Goal: Find contact information: Find contact information

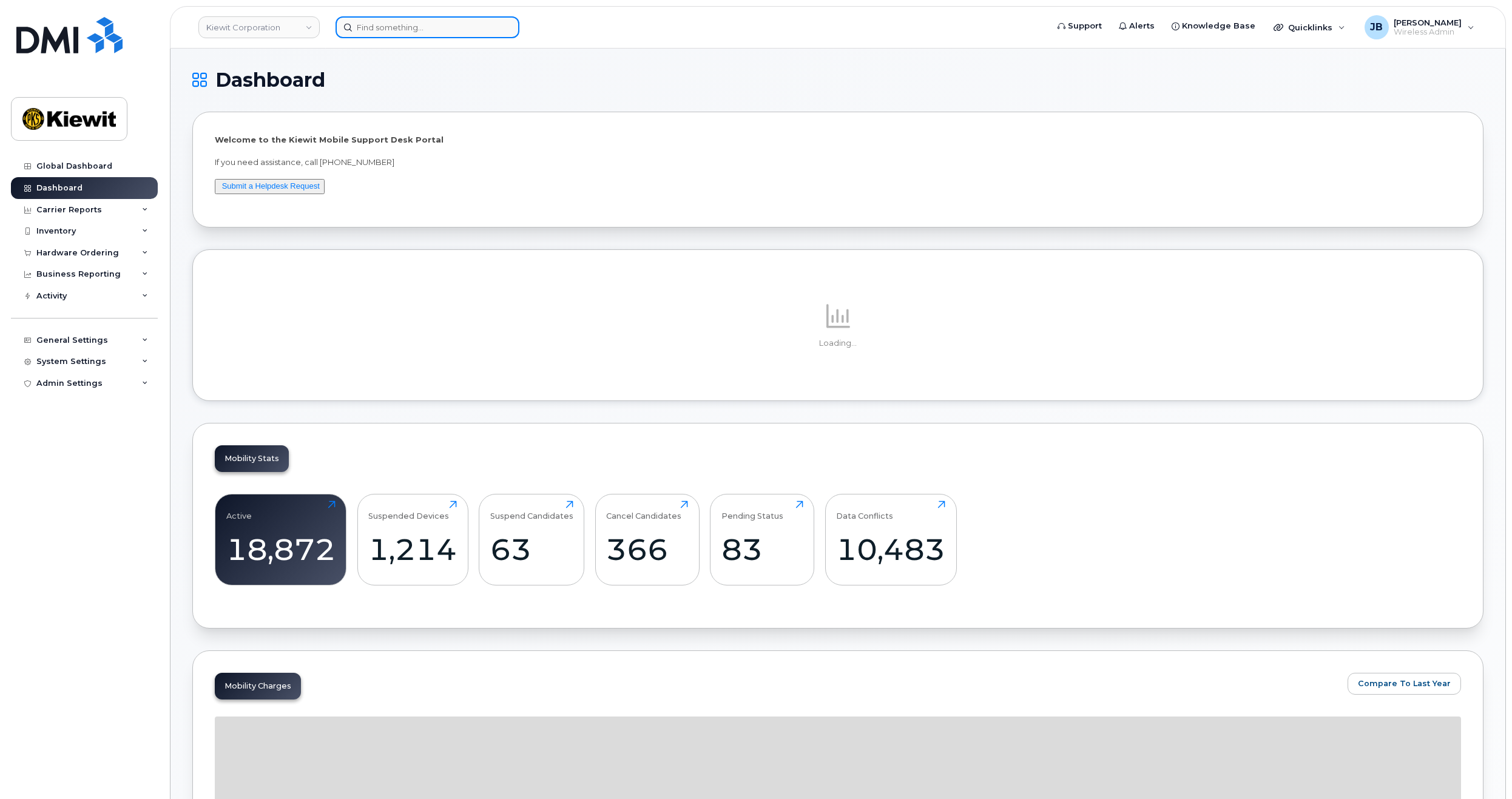
click at [384, 32] on input at bounding box center [427, 27] width 184 height 22
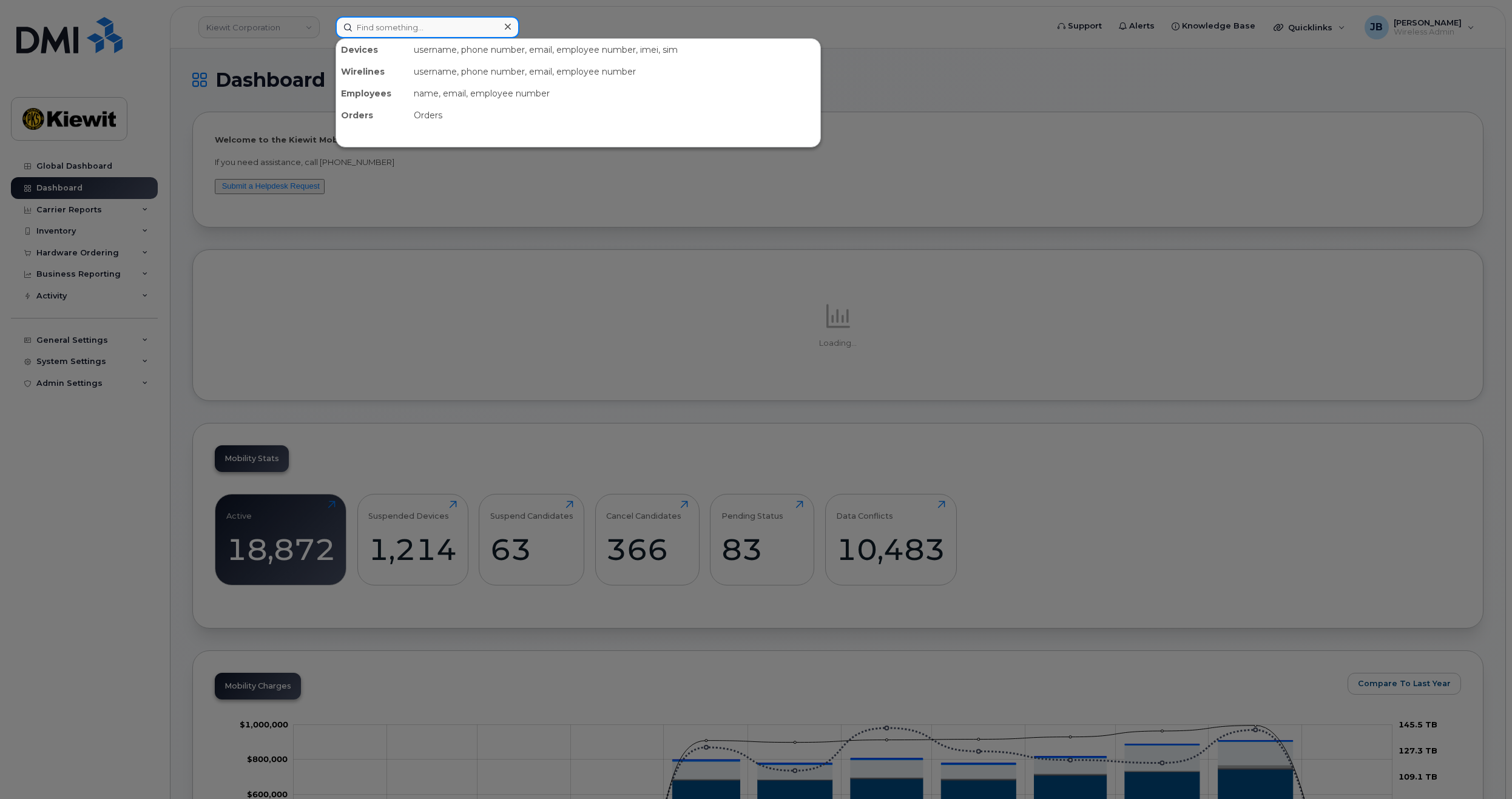
paste input "(281) 761-1119"
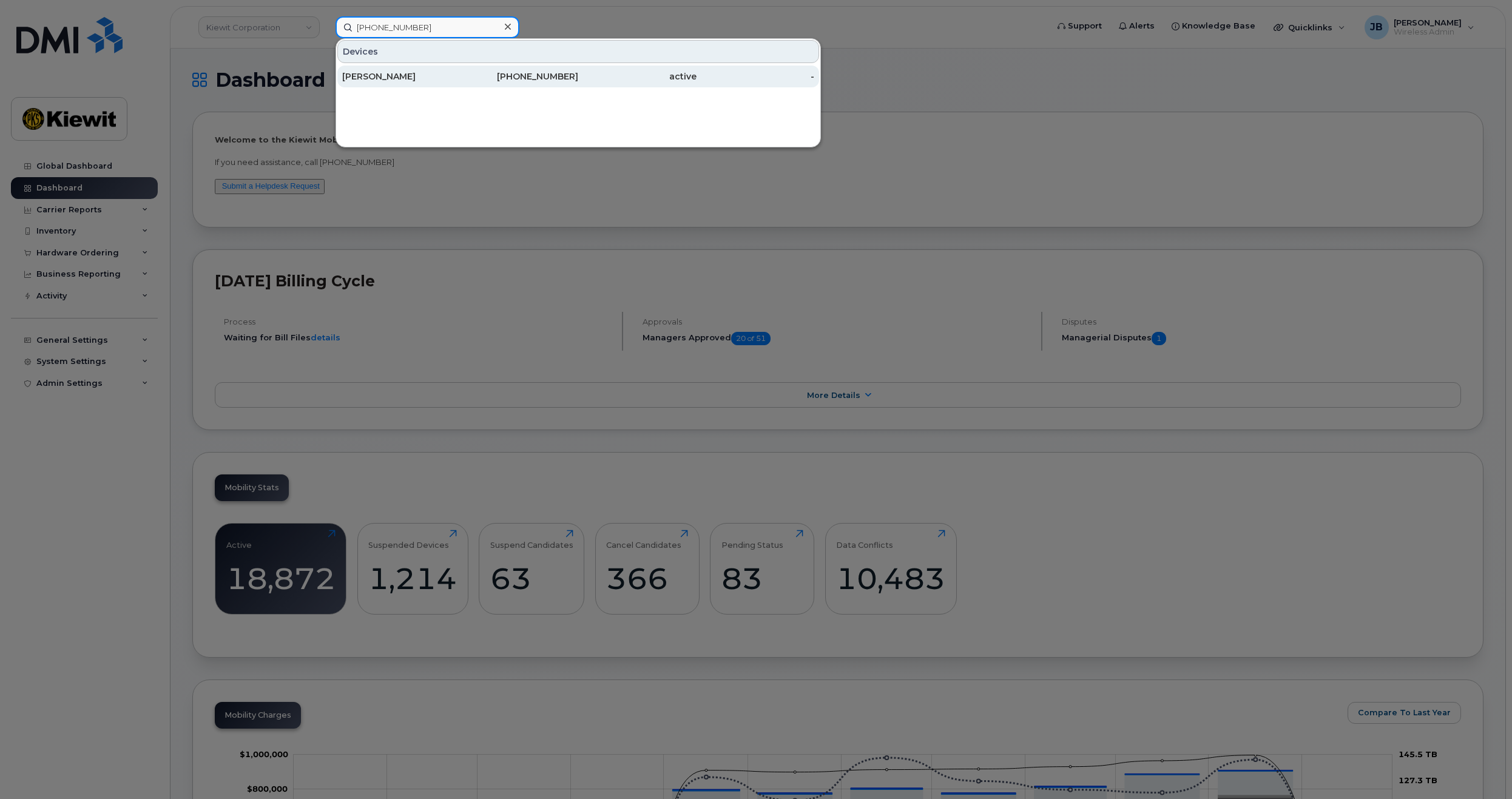
type input "(281) 761-1119"
click at [394, 70] on div "[PERSON_NAME]" at bounding box center [401, 76] width 118 height 22
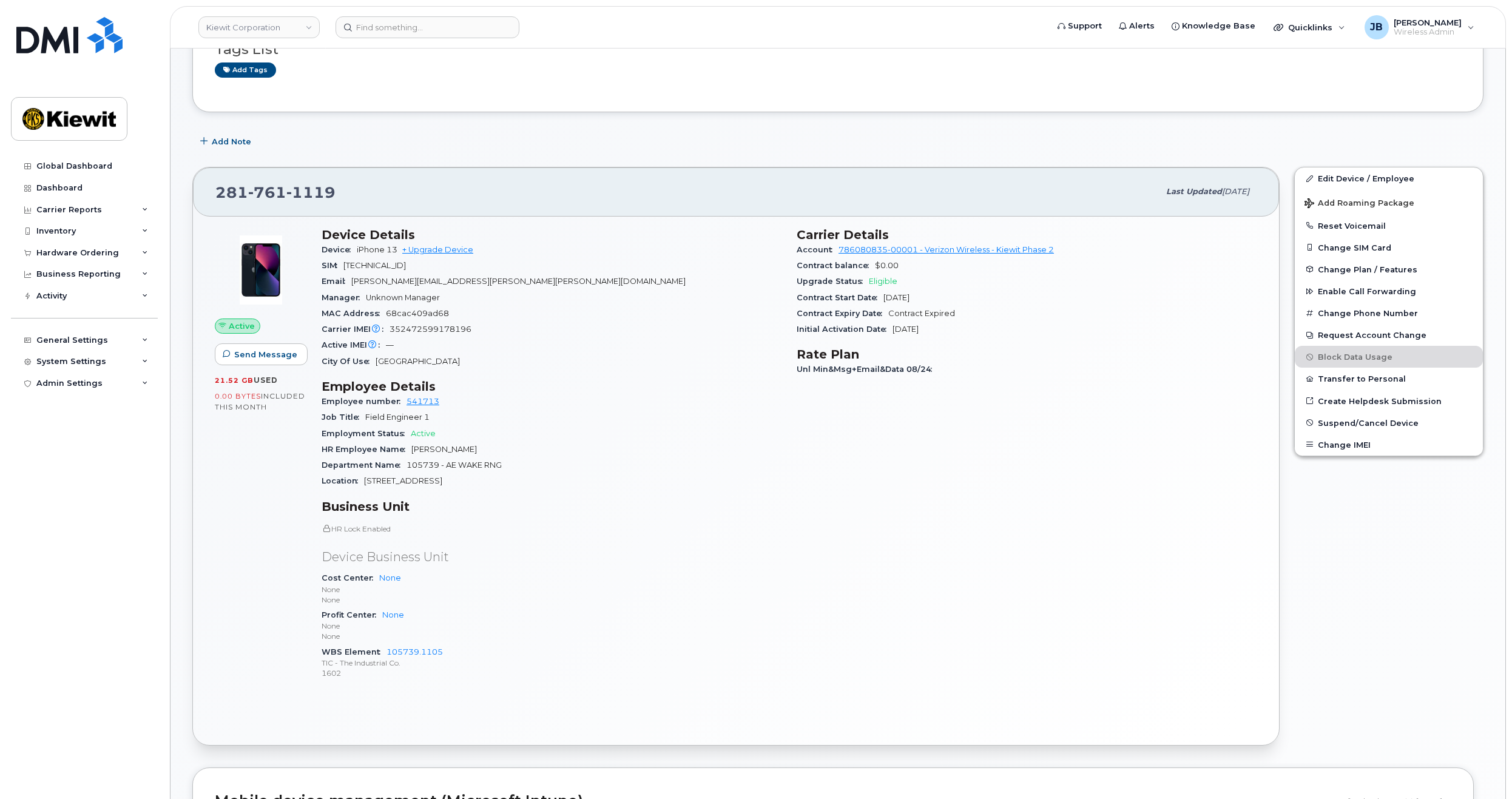
scroll to position [121, 0]
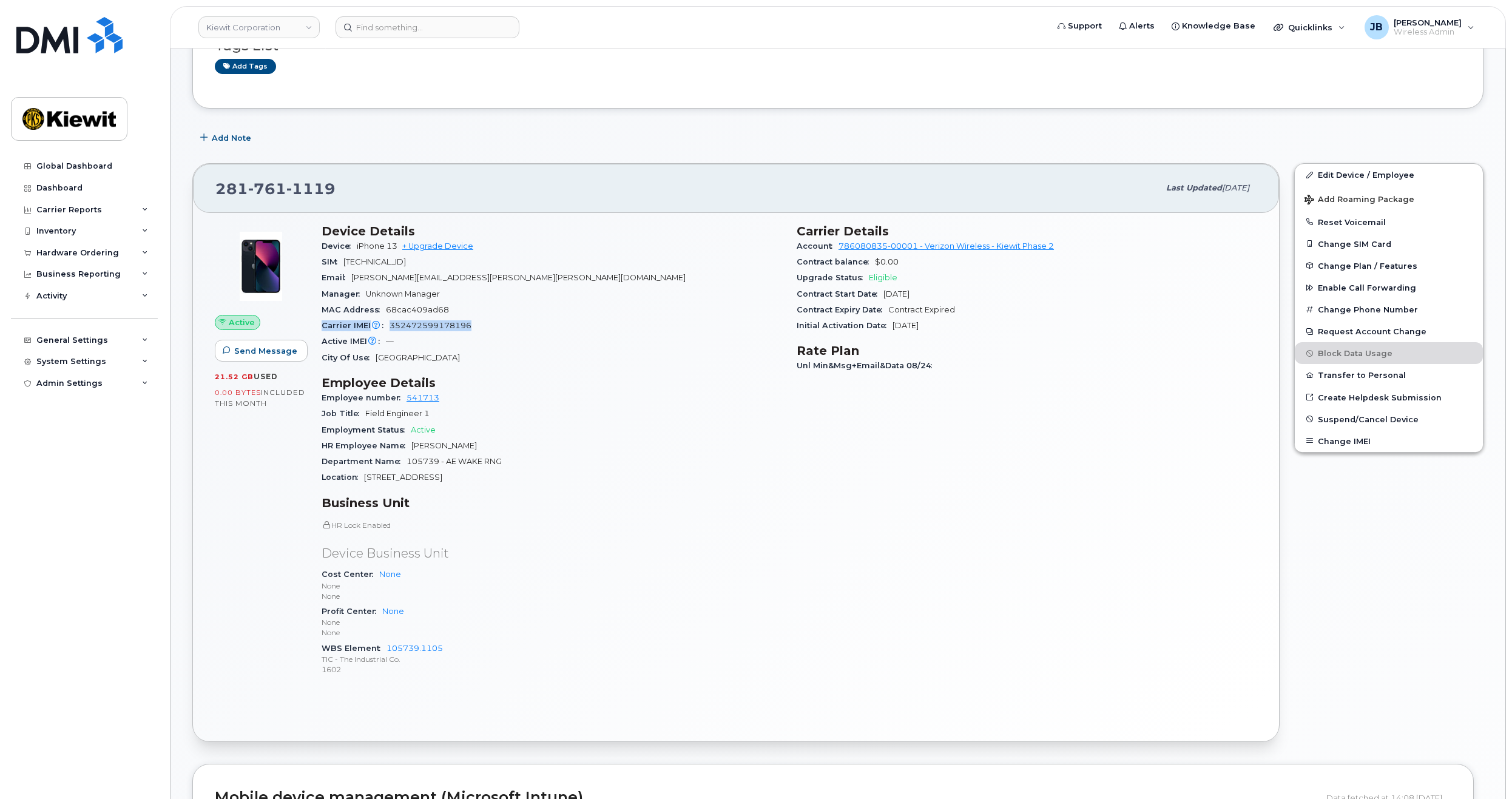
drag, startPoint x: 518, startPoint y: 321, endPoint x: 524, endPoint y: 311, distance: 11.7
click at [524, 311] on section "Device Details Device iPhone 13 + Upgrade Device SIM [TECHNICAL_ID] Email [PERS…" at bounding box center [552, 295] width 460 height 142
click at [525, 314] on div "MAC Address 68cac409ad68" at bounding box center [552, 310] width 460 height 15
click at [525, 300] on section "Device Details Device iPhone 13 + Upgrade Device SIM [TECHNICAL_ID] Email [PERS…" at bounding box center [552, 295] width 460 height 142
click at [525, 300] on div "Manager Unknown Manager" at bounding box center [552, 294] width 460 height 15
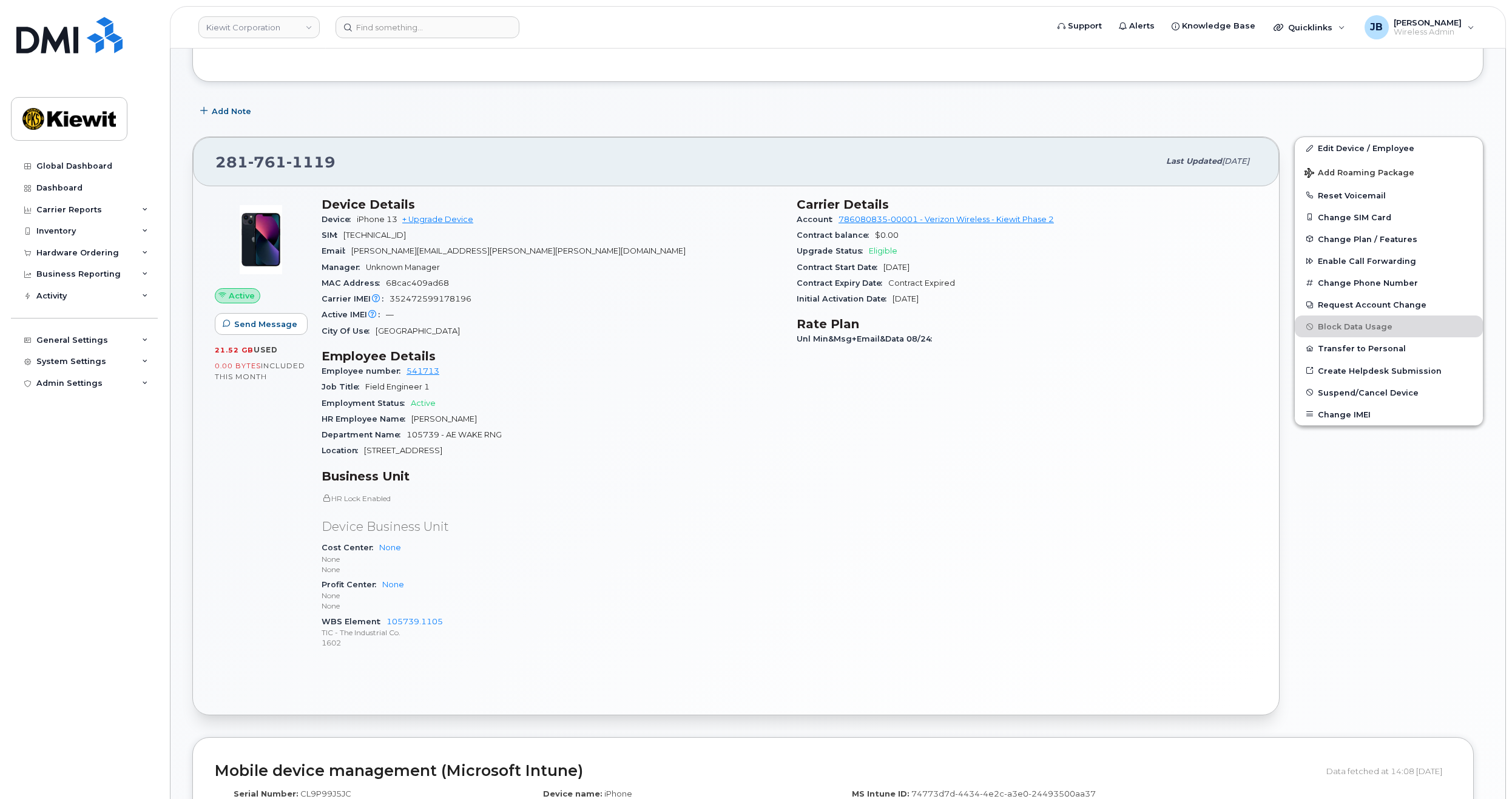
drag, startPoint x: 692, startPoint y: 287, endPoint x: 685, endPoint y: 324, distance: 37.7
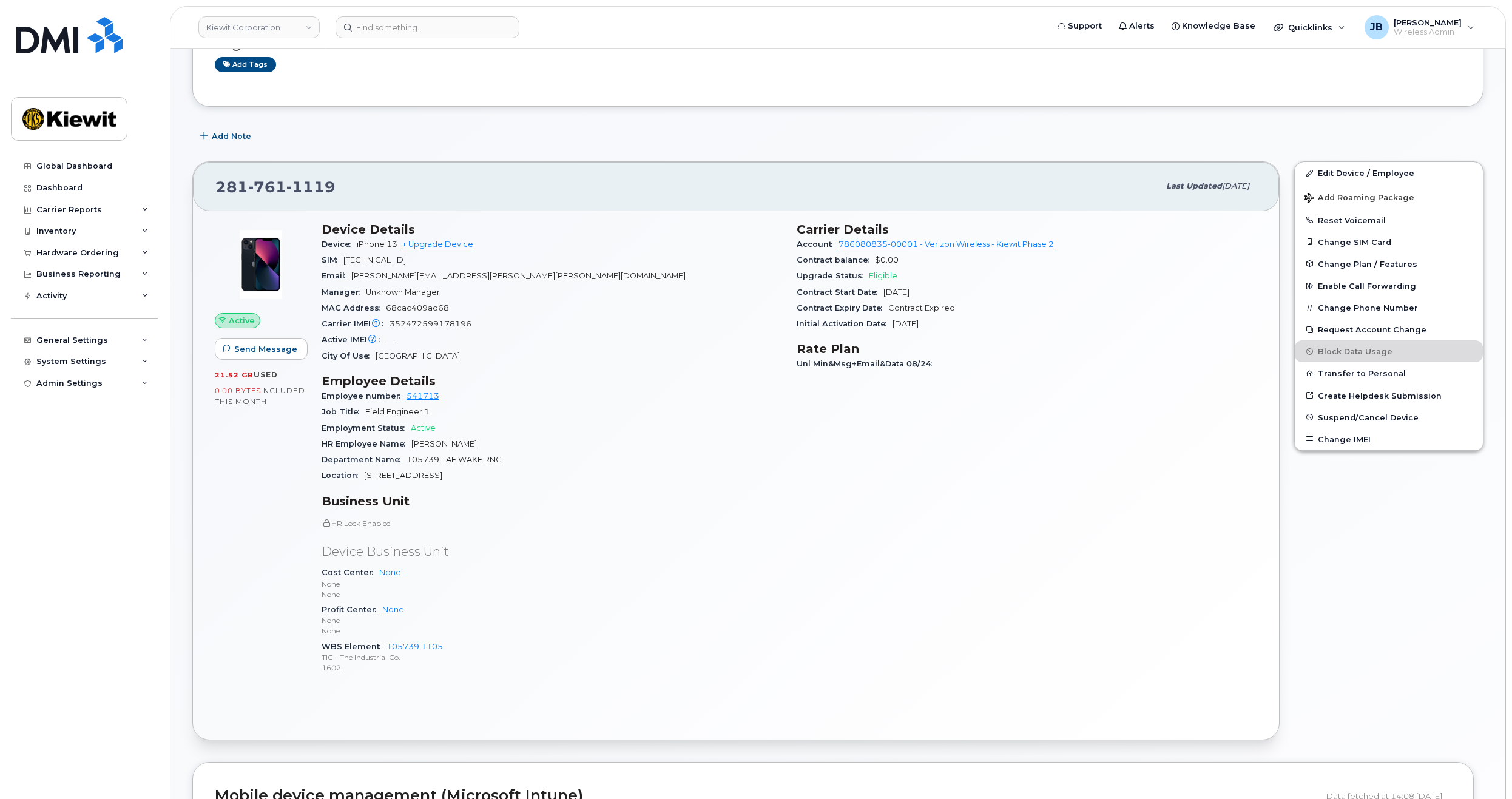
drag, startPoint x: 685, startPoint y: 324, endPoint x: 677, endPoint y: 292, distance: 33.0
drag, startPoint x: 677, startPoint y: 292, endPoint x: 674, endPoint y: 317, distance: 25.2
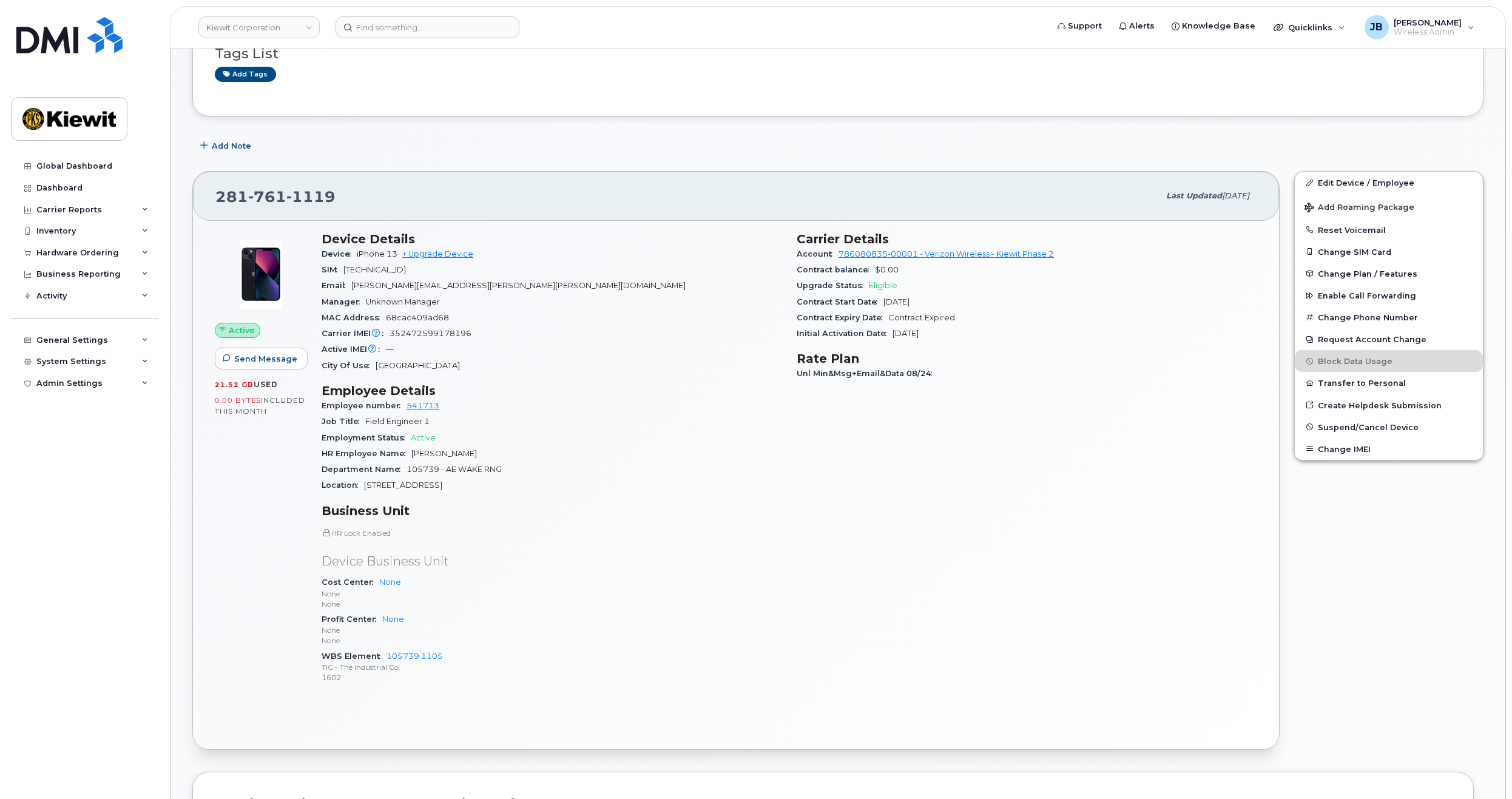
drag, startPoint x: 674, startPoint y: 317, endPoint x: 664, endPoint y: 296, distance: 23.3
drag, startPoint x: 591, startPoint y: 307, endPoint x: 578, endPoint y: 311, distance: 13.6
click at [578, 311] on div "MAC Address 68cac409ad68" at bounding box center [552, 318] width 460 height 15
click at [579, 308] on section "Device Details Device iPhone 13 + Upgrade Device SIM [TECHNICAL_ID] Email [PERS…" at bounding box center [552, 303] width 460 height 142
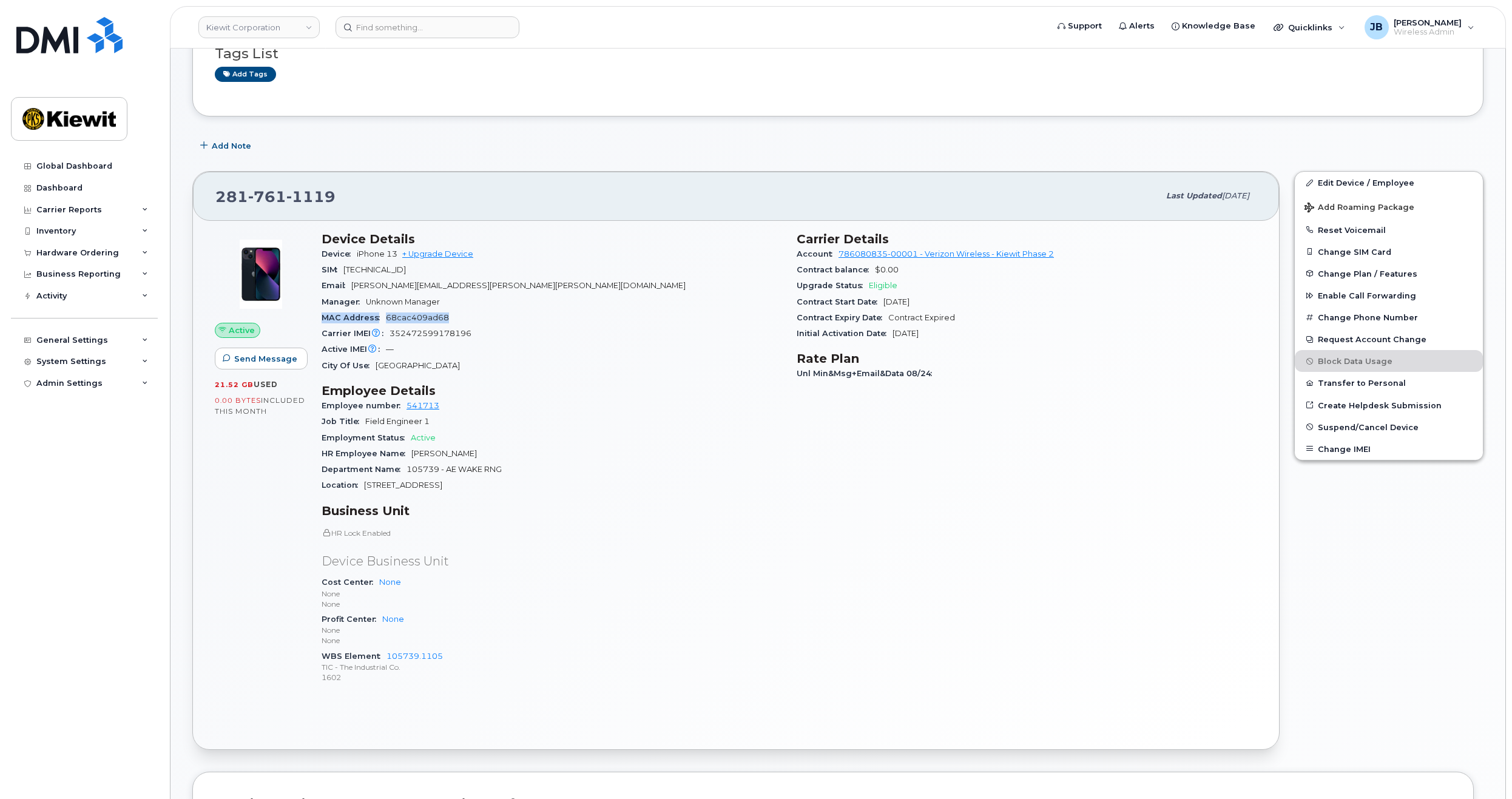
click at [580, 311] on div "MAC Address 68cac409ad68" at bounding box center [552, 318] width 460 height 15
drag, startPoint x: 497, startPoint y: 482, endPoint x: 508, endPoint y: 482, distance: 11.0
click at [508, 482] on div "Location [STREET_ADDRESS]" at bounding box center [552, 486] width 460 height 15
drag, startPoint x: 528, startPoint y: 281, endPoint x: 533, endPoint y: 295, distance: 14.9
click at [530, 288] on section "Device Details Device iPhone 13 + Upgrade Device SIM [TECHNICAL_ID] Email [PERS…" at bounding box center [552, 303] width 460 height 142
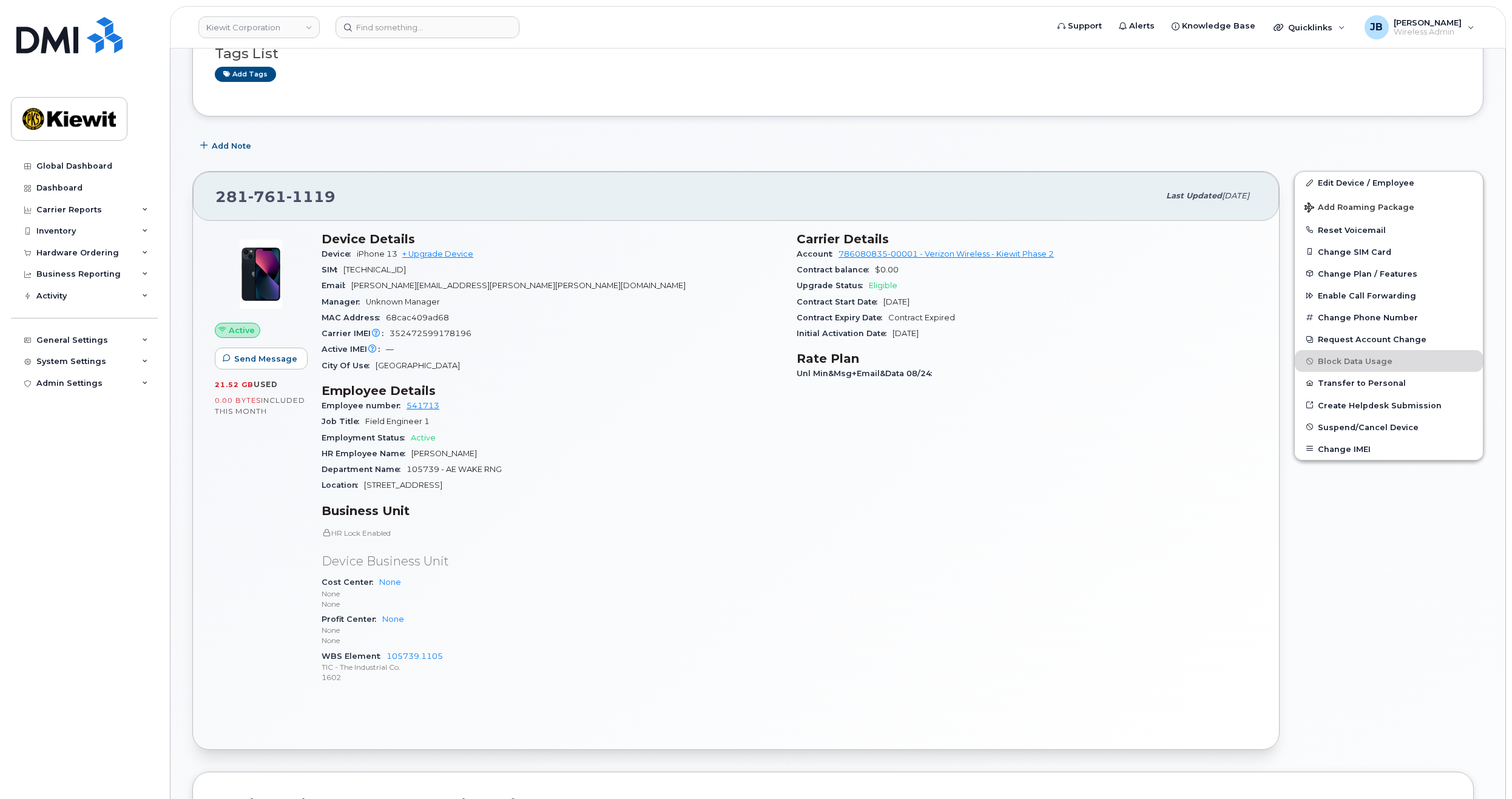
click at [533, 295] on div "Manager Unknown Manager" at bounding box center [552, 302] width 460 height 15
drag, startPoint x: 538, startPoint y: 308, endPoint x: 542, endPoint y: 289, distance: 19.4
click at [542, 289] on section "Device Details Device iPhone 13 + Upgrade Device SIM [TECHNICAL_ID] Email [PERS…" at bounding box center [552, 303] width 460 height 142
click at [620, 295] on div "Manager Unknown Manager" at bounding box center [552, 302] width 460 height 15
drag, startPoint x: 583, startPoint y: 308, endPoint x: 584, endPoint y: 320, distance: 12.0
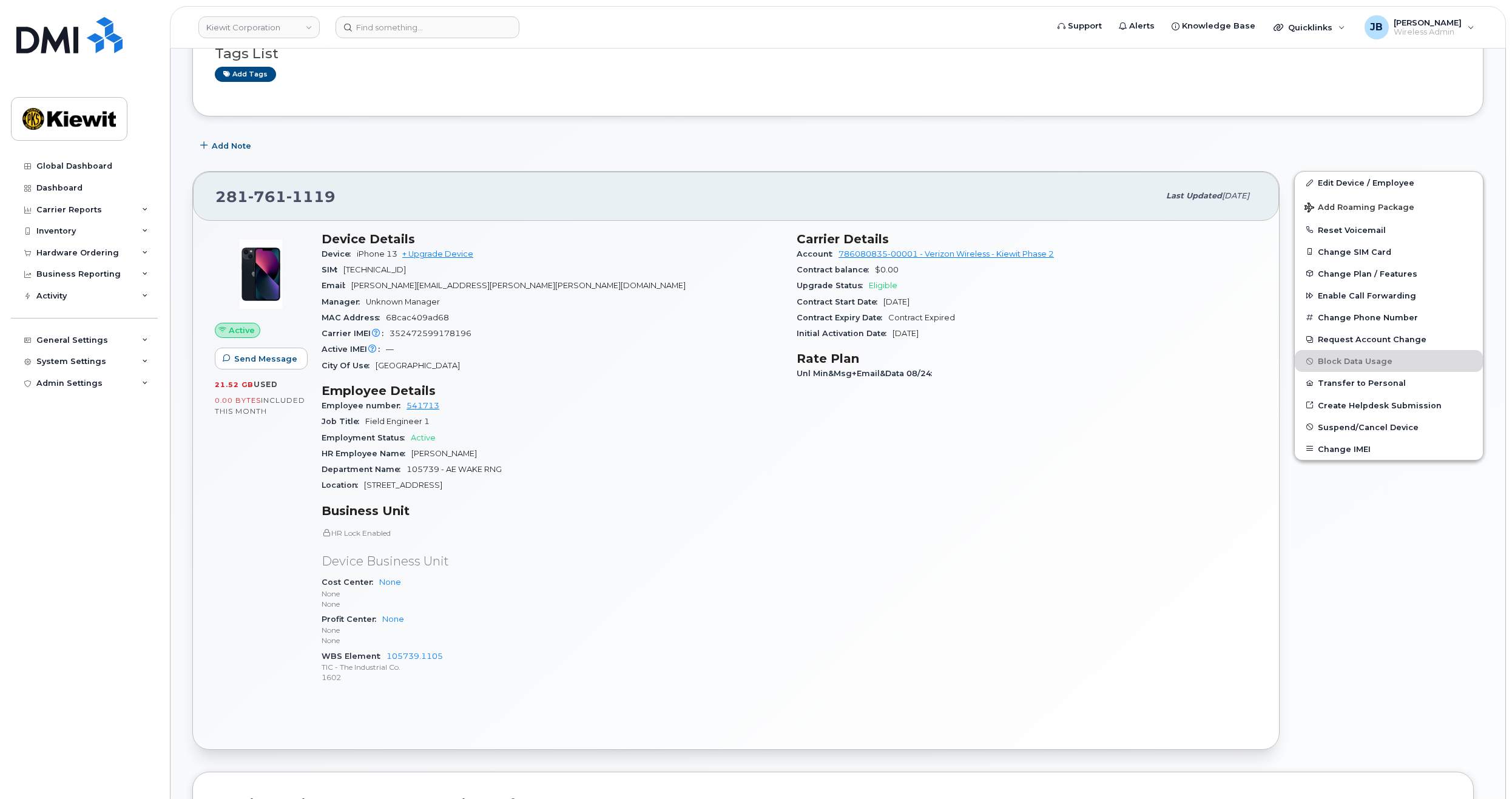
click at [584, 320] on div "MAC Address 68cac409ad68" at bounding box center [552, 318] width 460 height 15
drag, startPoint x: 584, startPoint y: 320, endPoint x: 589, endPoint y: 311, distance: 10.3
click at [588, 307] on section "Device Details Device iPhone 13 + Upgrade Device SIM [TECHNICAL_ID] Email [PERS…" at bounding box center [552, 303] width 460 height 142
click at [589, 311] on div "MAC Address 68cac409ad68" at bounding box center [552, 318] width 460 height 15
click at [586, 302] on div "Manager Unknown Manager" at bounding box center [552, 302] width 460 height 15
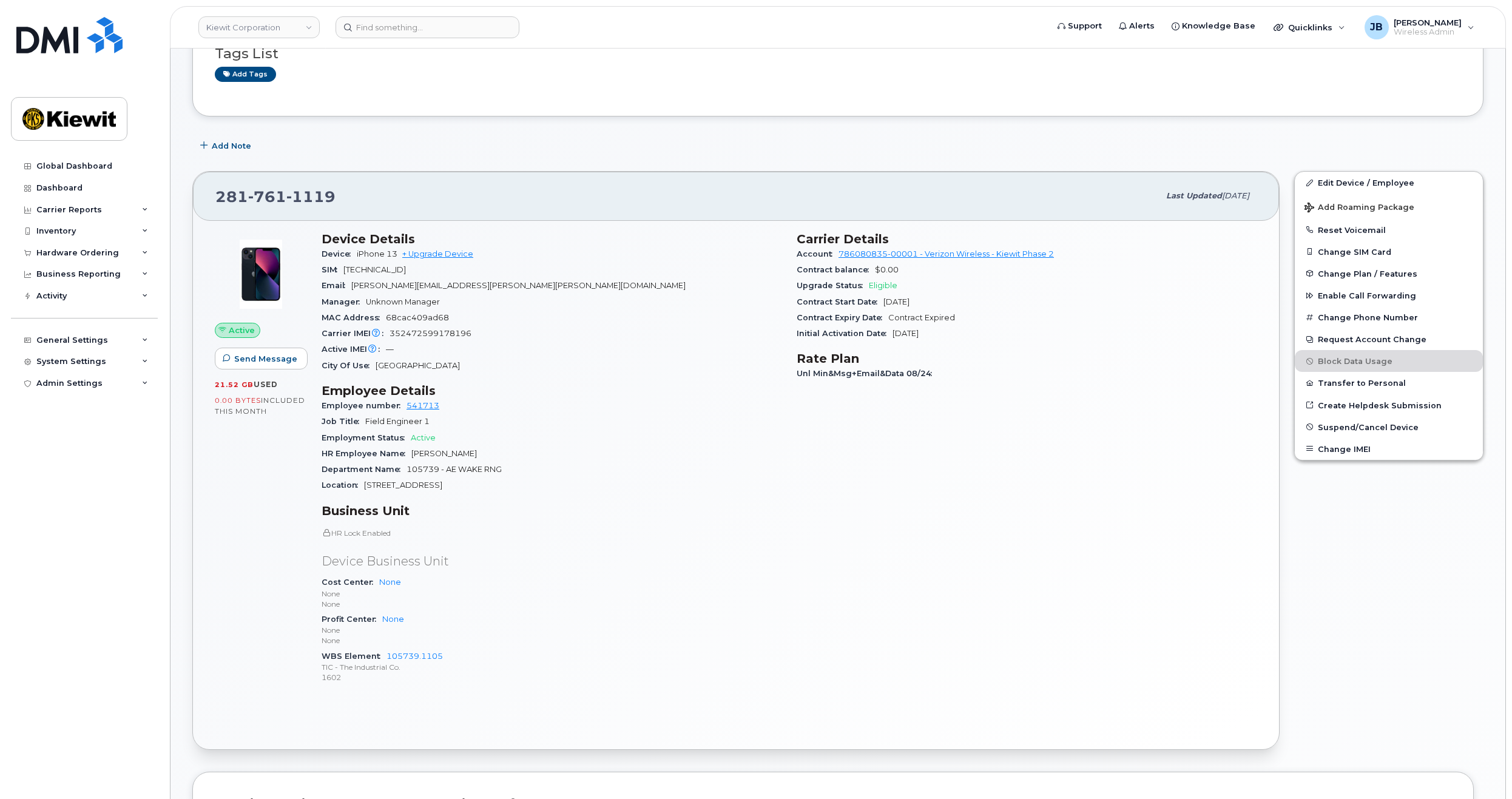
drag, startPoint x: 494, startPoint y: 308, endPoint x: 499, endPoint y: 303, distance: 7.1
click at [499, 303] on div "Manager Unknown Manager" at bounding box center [552, 302] width 460 height 15
